Goal: Task Accomplishment & Management: Manage account settings

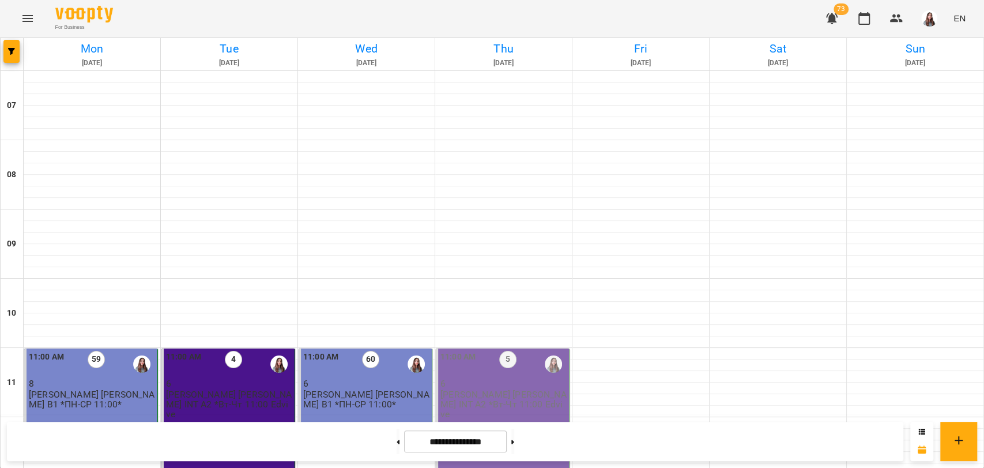
scroll to position [320, 0]
click at [520, 348] on div "11:00 AM 5 6 [PERSON_NAME] [PERSON_NAME]. INT А2 *Вт-Чт 11:00 Edvive" at bounding box center [503, 416] width 134 height 137
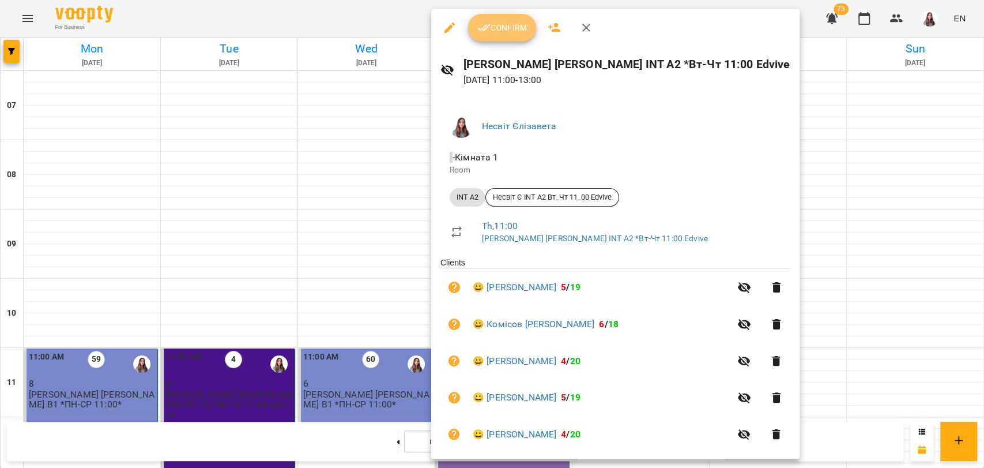
click at [486, 26] on icon "button" at bounding box center [484, 28] width 14 height 14
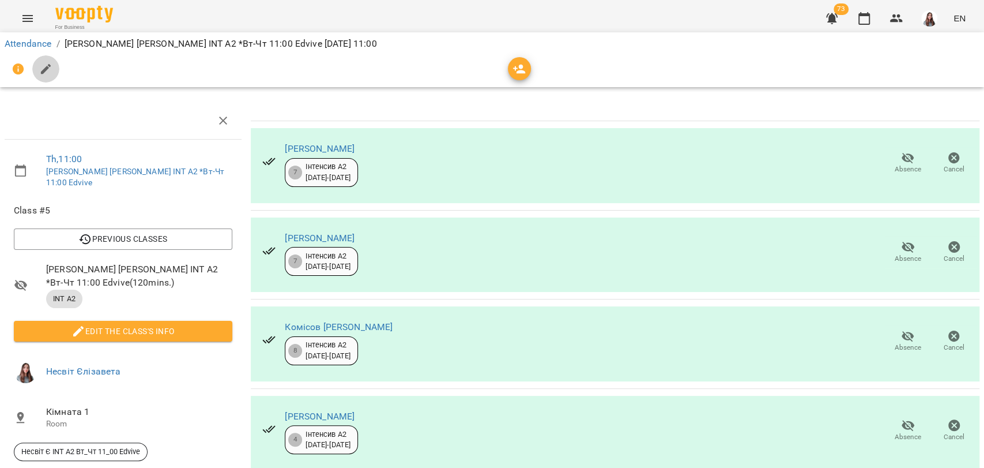
click at [51, 71] on icon "button" at bounding box center [46, 69] width 14 height 14
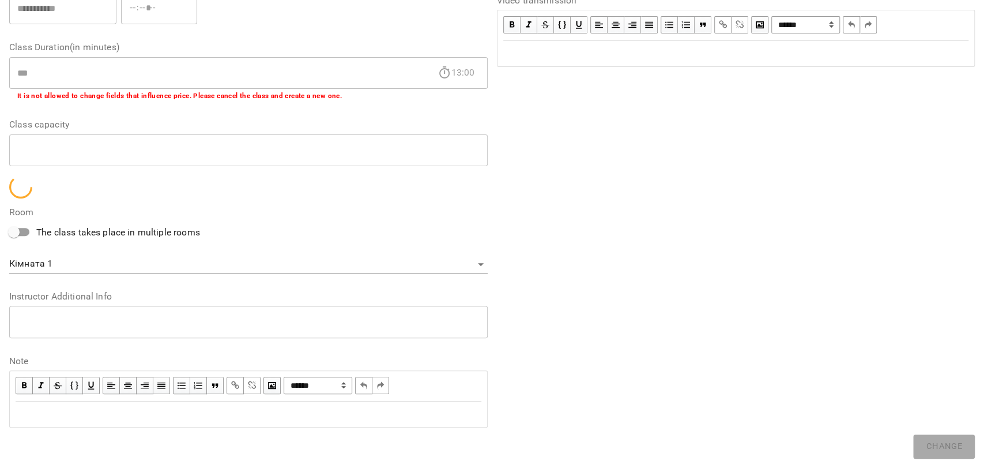
click at [43, 417] on div "Edit text" at bounding box center [249, 414] width 466 height 14
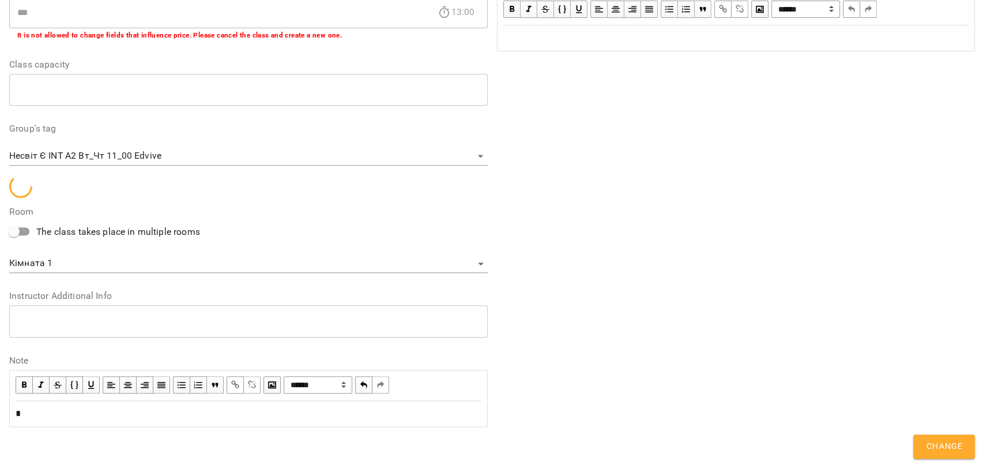
scroll to position [347, 0]
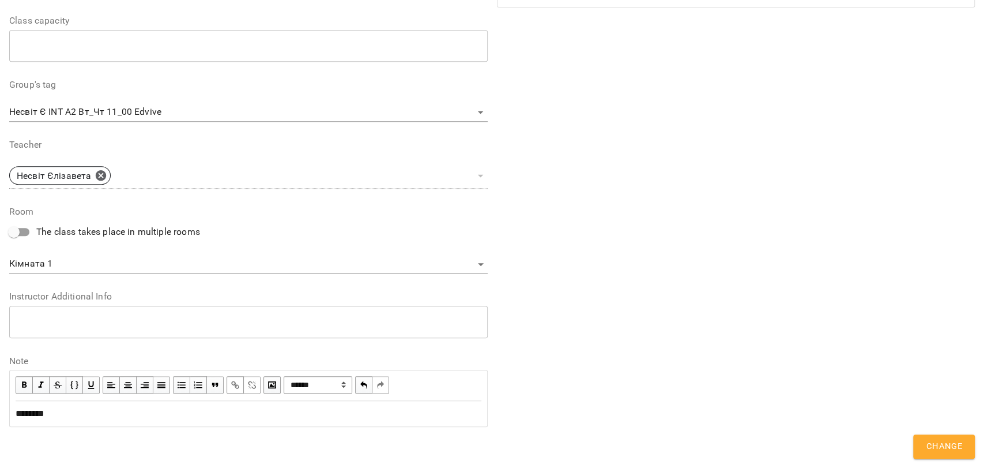
click at [949, 444] on span "Change" at bounding box center [944, 446] width 36 height 15
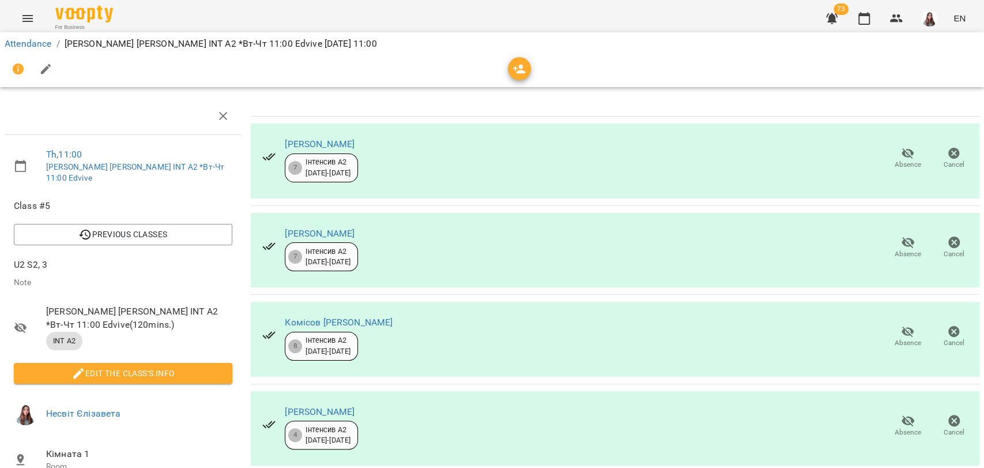
scroll to position [78, 0]
click at [902, 415] on icon "button" at bounding box center [908, 420] width 13 height 11
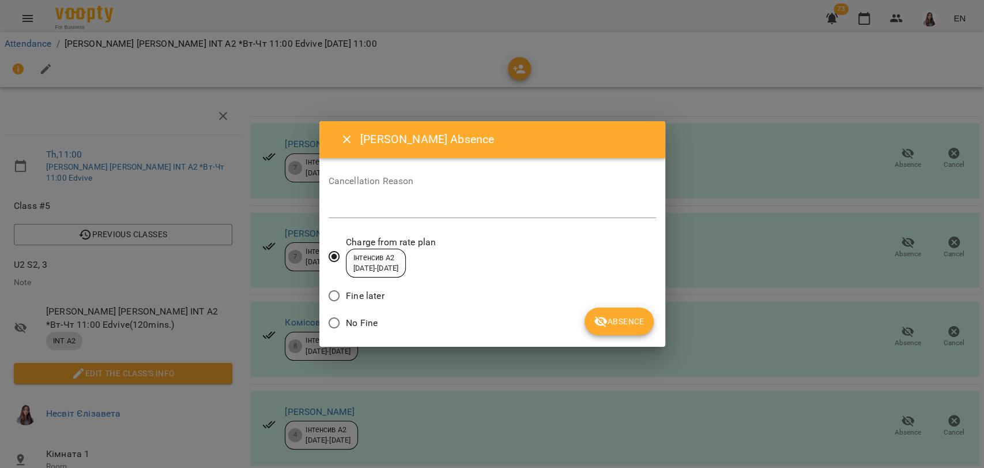
click at [367, 324] on span "No Fine" at bounding box center [362, 323] width 32 height 14
click at [387, 210] on textarea at bounding box center [492, 208] width 327 height 11
click at [620, 319] on span "Absence" at bounding box center [619, 321] width 50 height 14
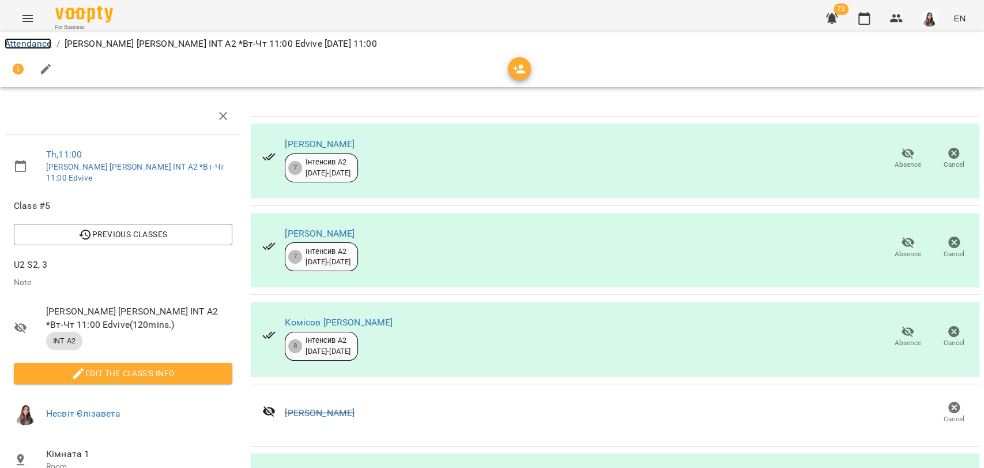
click at [36, 46] on link "Attendance" at bounding box center [28, 43] width 47 height 11
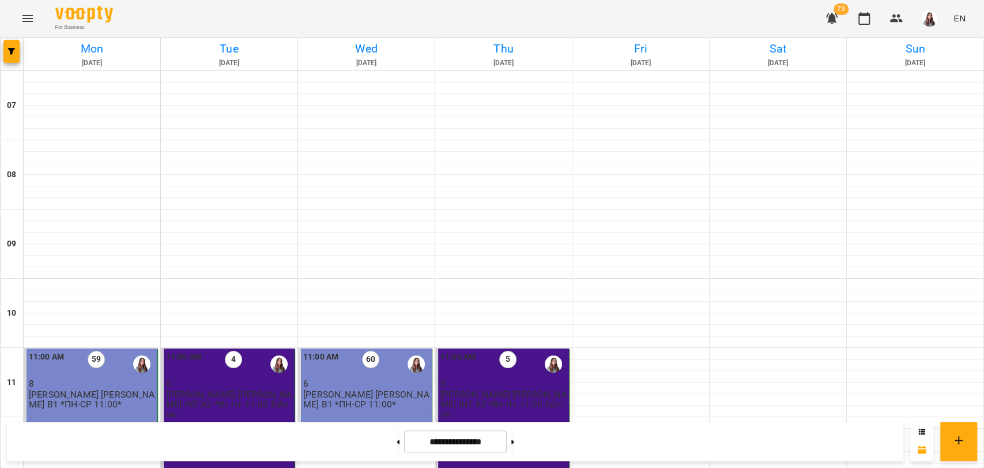
scroll to position [489, 0]
